Goal: Navigation & Orientation: Understand site structure

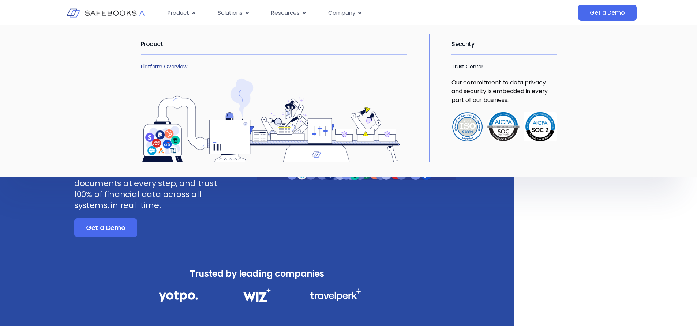
click at [171, 63] on link "Platform Overview" at bounding box center [164, 66] width 46 height 7
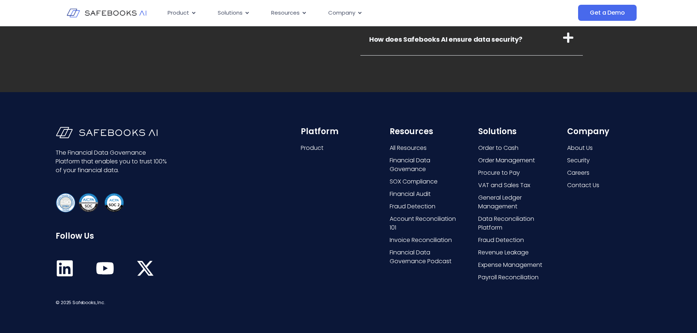
scroll to position [2779, 0]
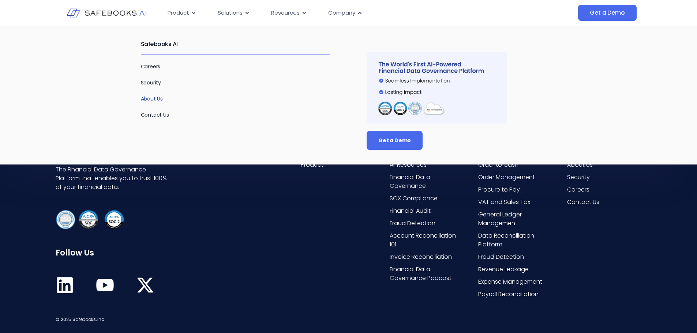
click at [153, 99] on link "About Us" at bounding box center [152, 98] width 22 height 7
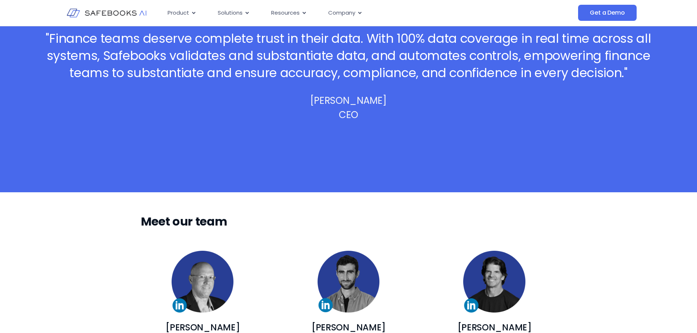
scroll to position [475, 0]
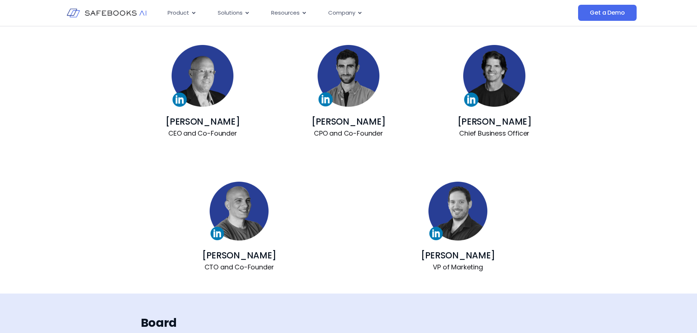
click at [181, 98] on img at bounding box center [202, 76] width 62 height 62
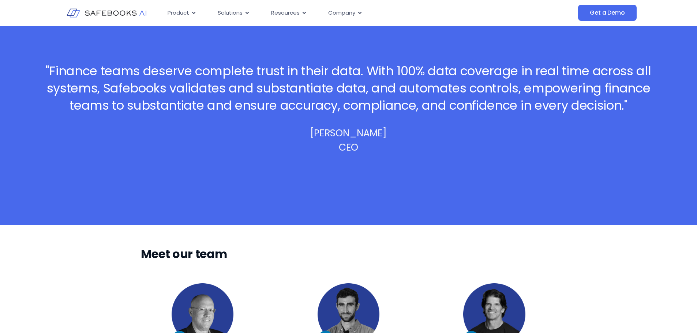
scroll to position [219, 0]
